Goal: Transaction & Acquisition: Purchase product/service

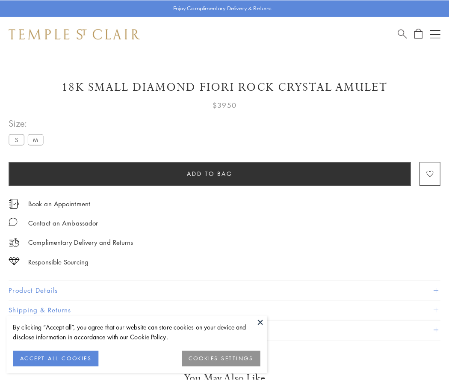
scroll to position [14, 0]
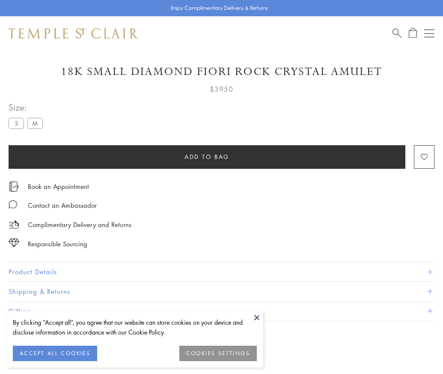
click at [207, 156] on span "Add to bag" at bounding box center [206, 156] width 45 height 9
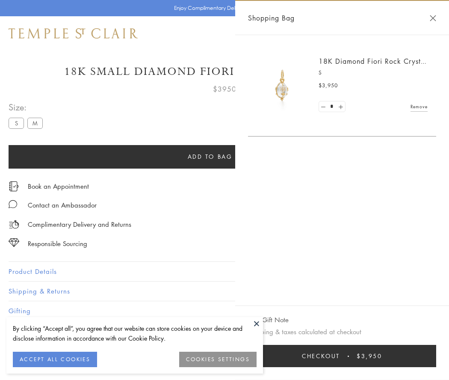
click at [344, 356] on button "Checkout $3,950" at bounding box center [342, 356] width 188 height 22
